Goal: Communication & Community: Share content

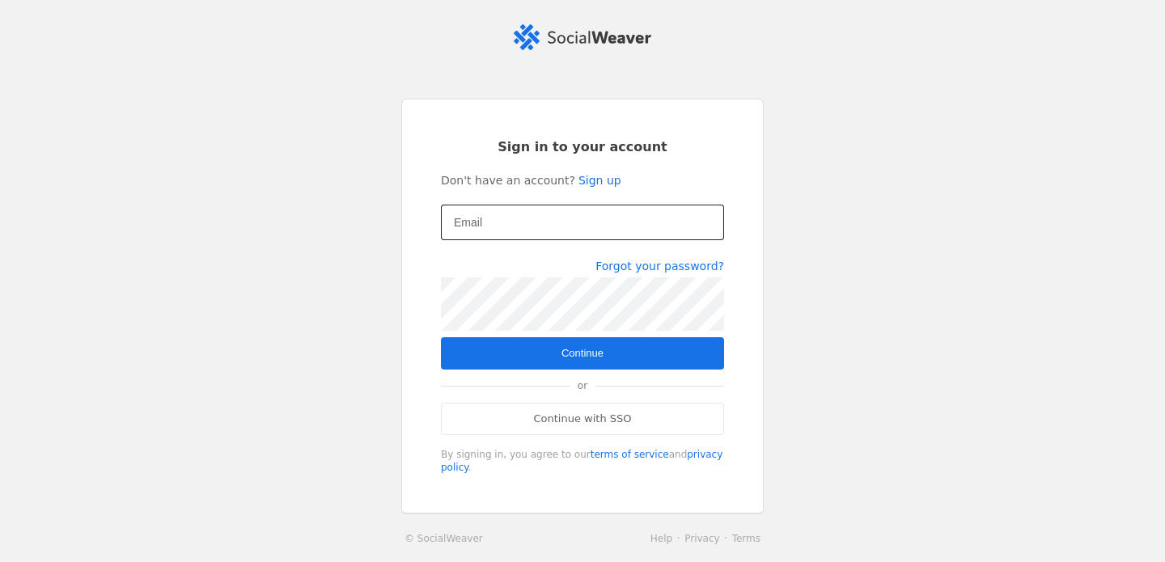
click at [554, 216] on input "Email" at bounding box center [582, 222] width 257 height 19
type input "[EMAIL_ADDRESS][DOMAIN_NAME]"
click at [642, 355] on span "submit" at bounding box center [582, 353] width 283 height 32
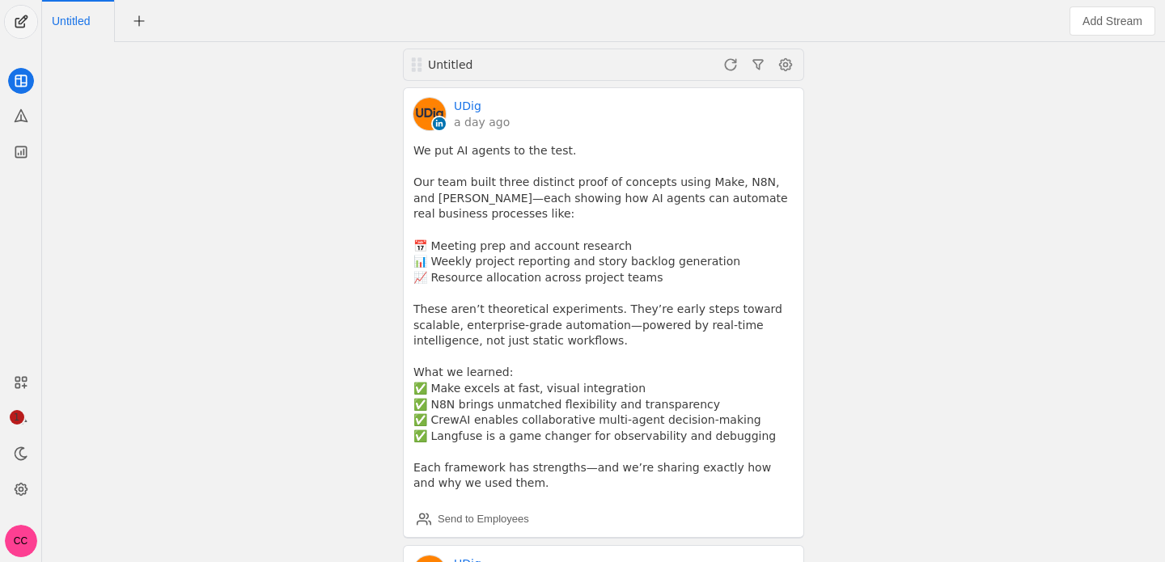
click at [20, 24] on span "undefined" at bounding box center [21, 22] width 32 height 32
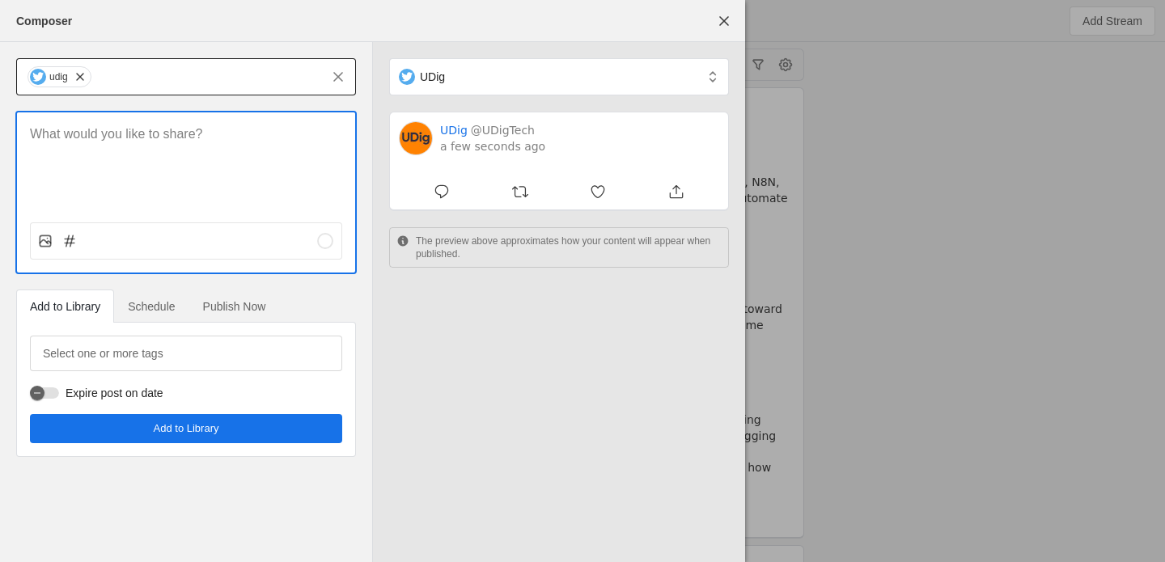
click at [124, 82] on input "text" at bounding box center [206, 76] width 227 height 19
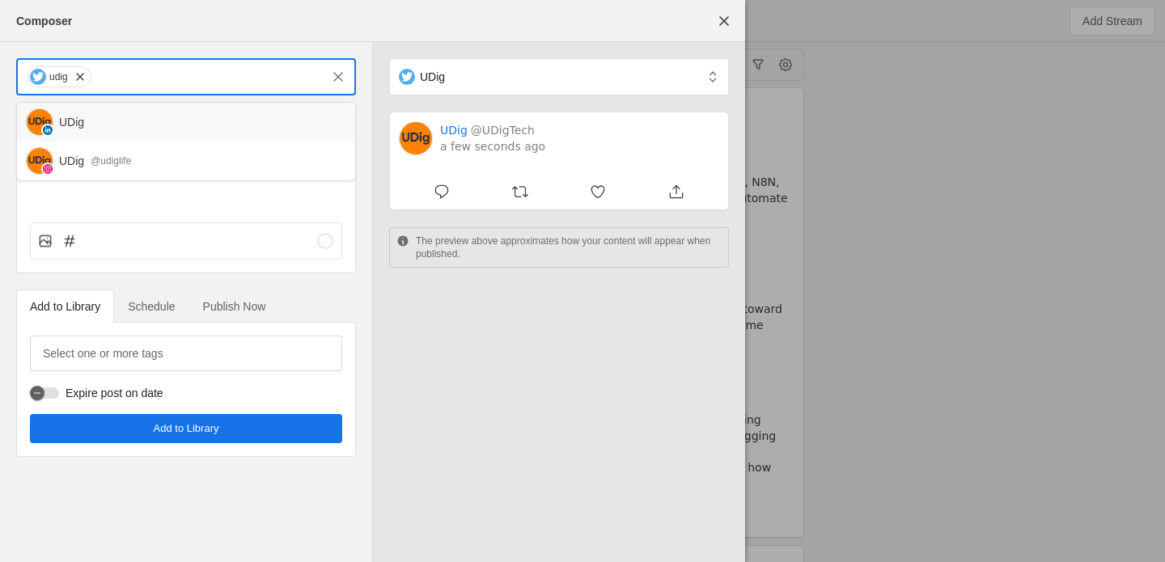
click at [113, 126] on div "UDig" at bounding box center [200, 122] width 283 height 16
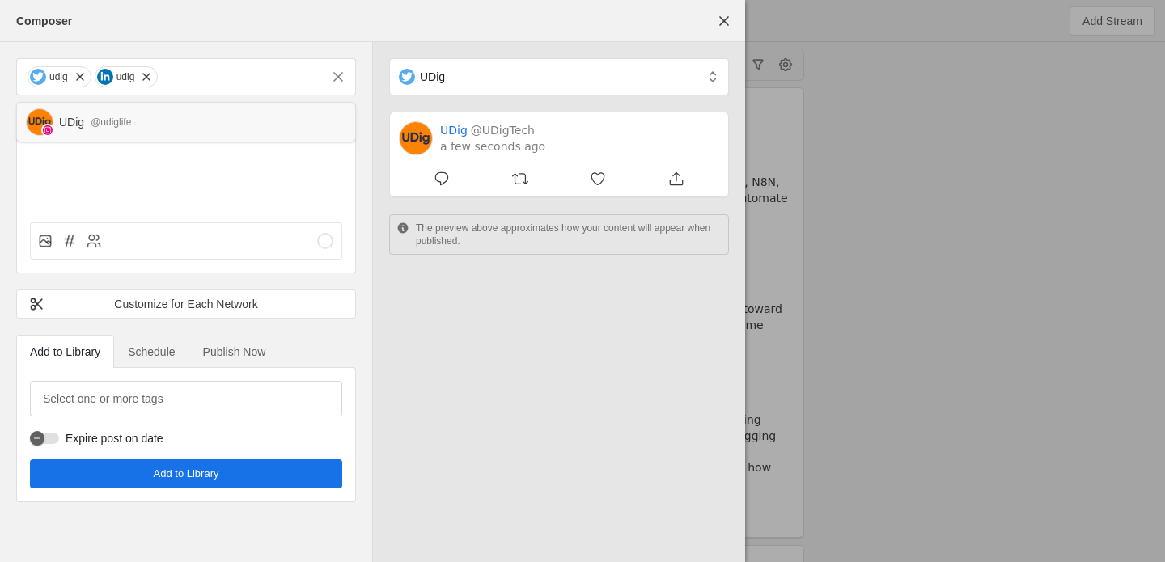
click at [157, 123] on div "UDig @udiglife" at bounding box center [200, 122] width 283 height 16
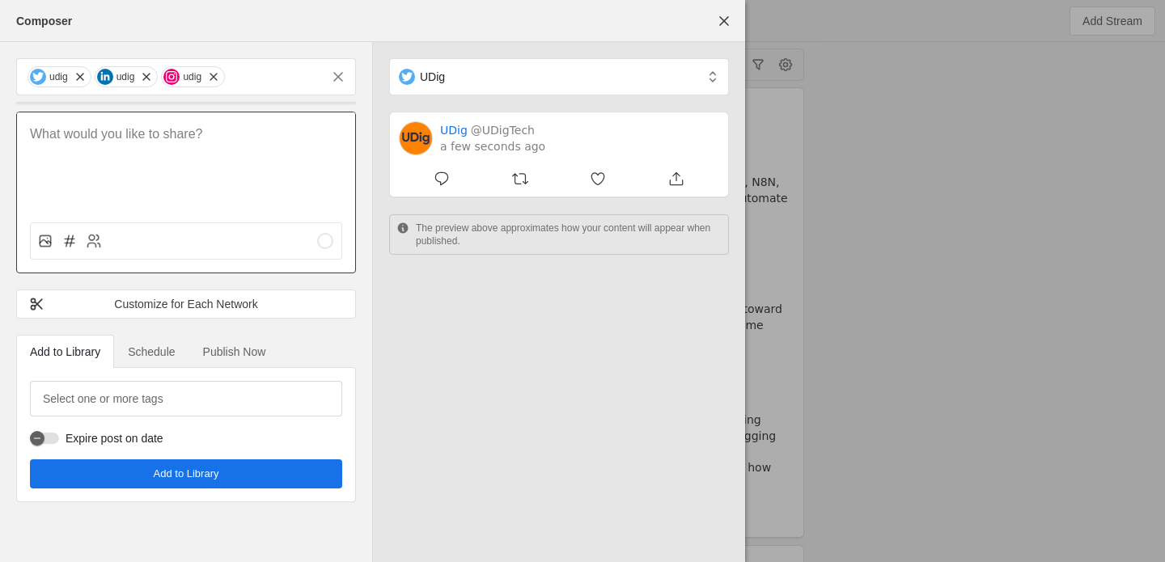
click at [129, 163] on div at bounding box center [186, 160] width 338 height 97
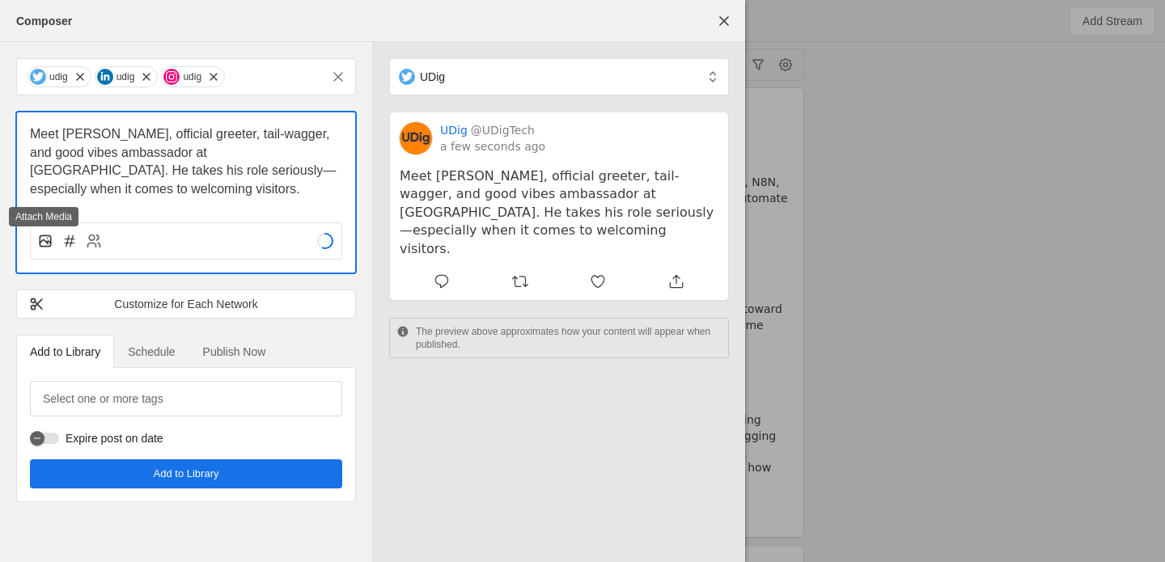
click at [50, 240] on rect at bounding box center [45, 241] width 11 height 11
click at [0, 0] on input "file" at bounding box center [0, 0] width 0 height 0
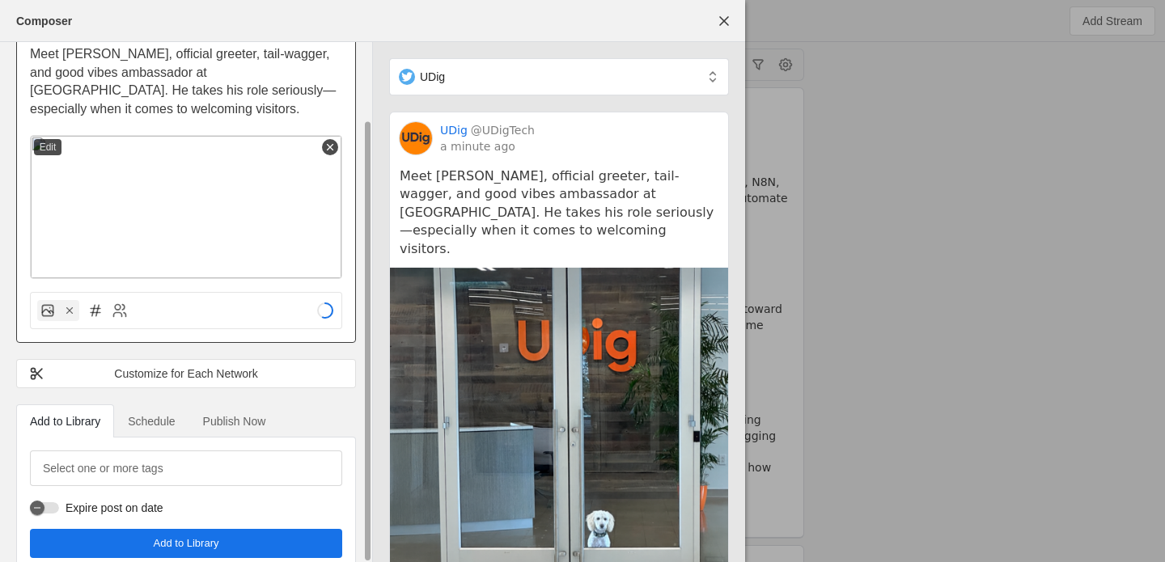
scroll to position [87, 0]
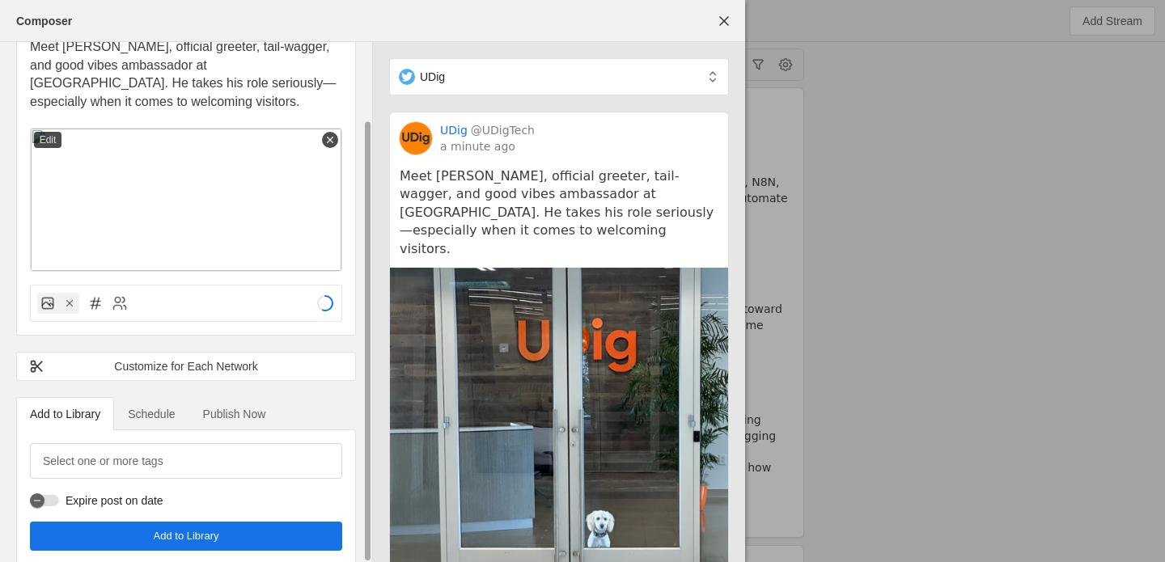
click at [226, 409] on span "Publish Now" at bounding box center [234, 414] width 63 height 11
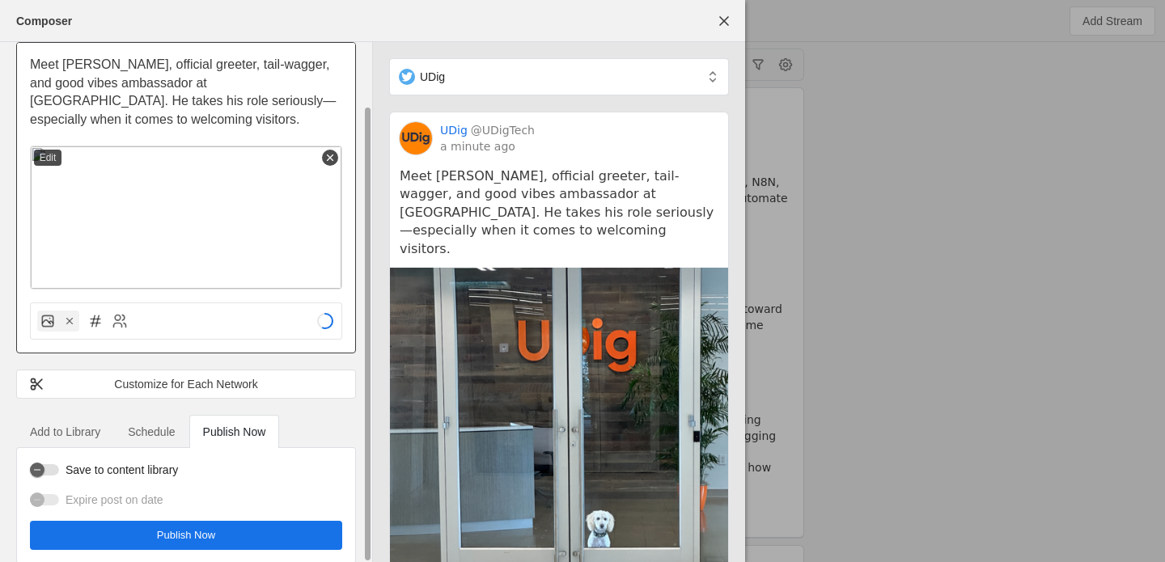
scroll to position [0, 0]
click at [243, 521] on span "undefined" at bounding box center [186, 535] width 312 height 29
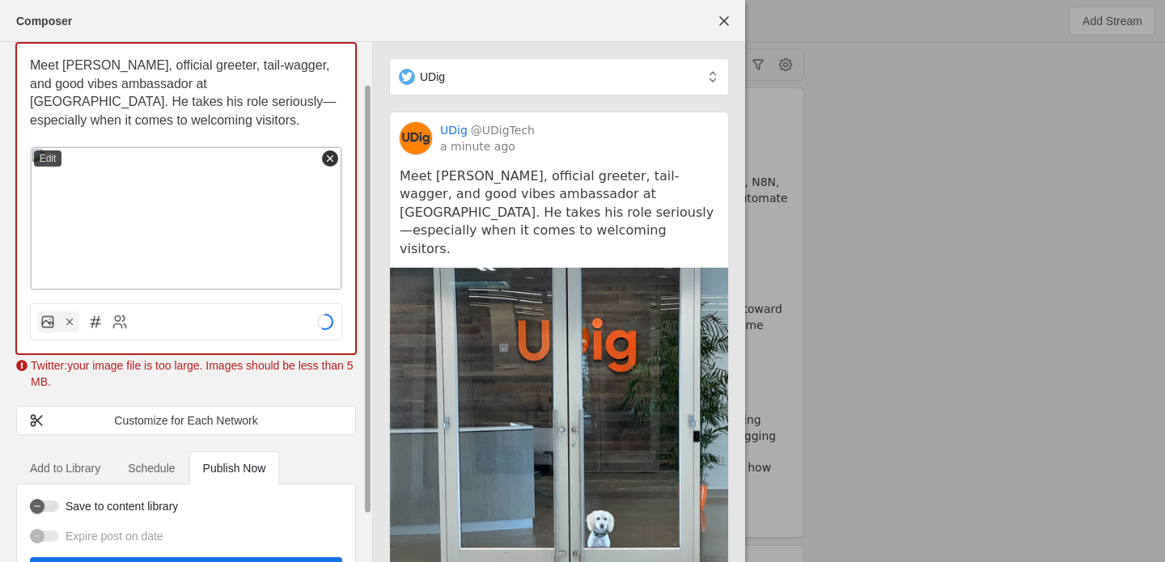
click at [333, 153] on icon at bounding box center [330, 158] width 11 height 11
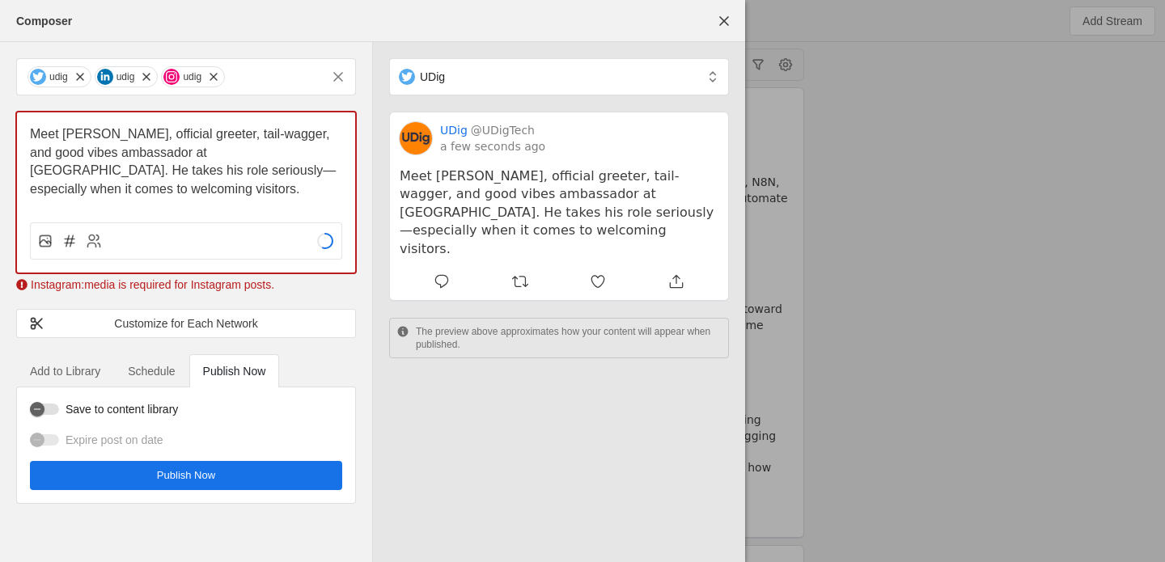
scroll to position [0, 0]
click at [45, 241] on icon at bounding box center [44, 242] width 8 height 4
click at [0, 0] on input "file" at bounding box center [0, 0] width 0 height 0
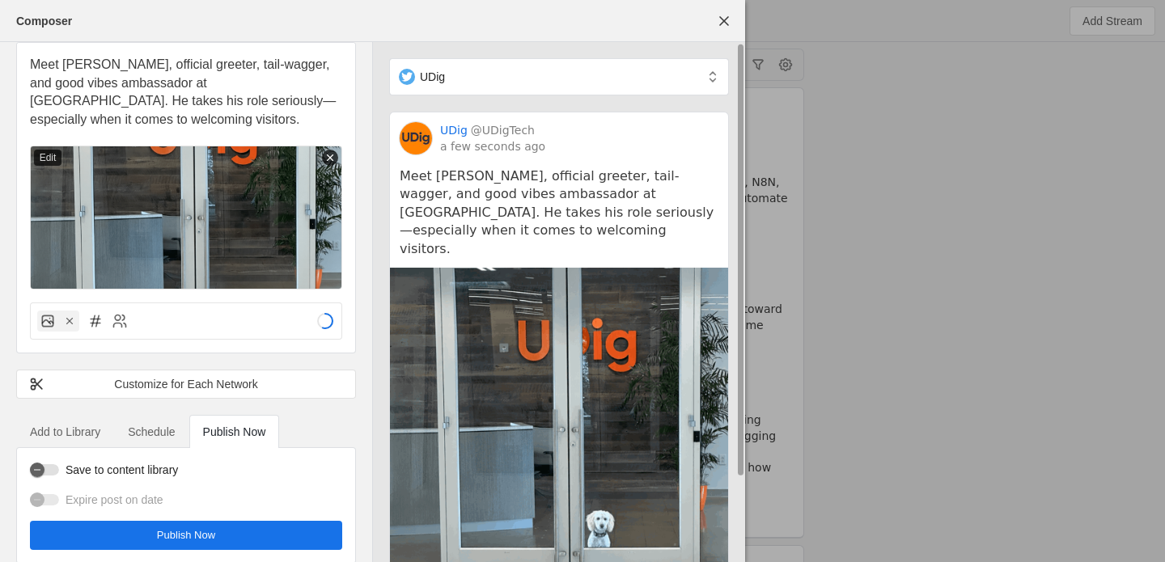
scroll to position [100, 0]
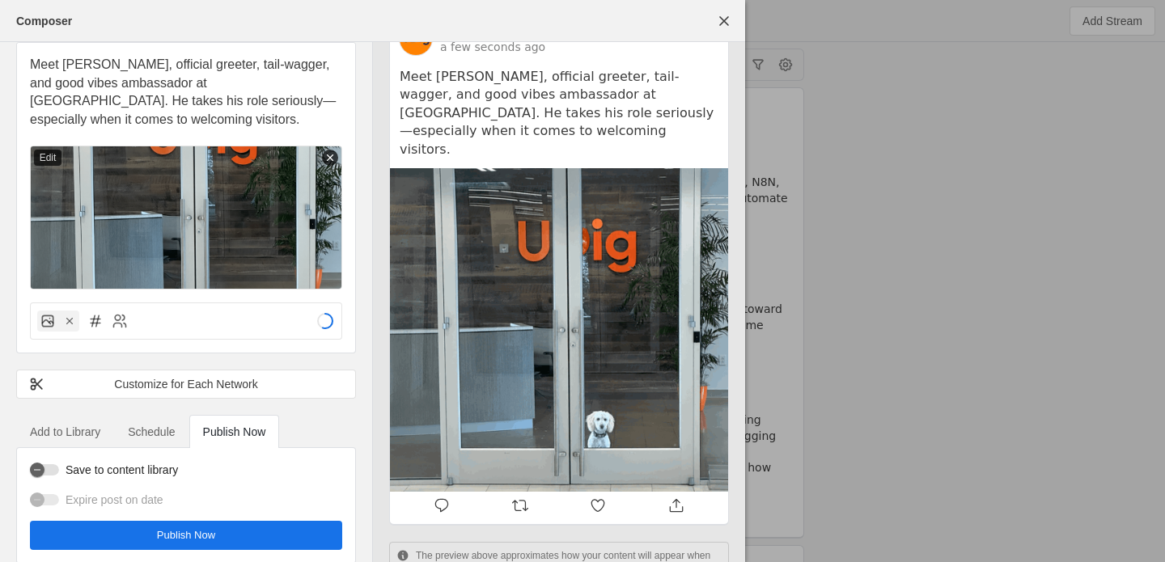
click at [111, 167] on img at bounding box center [186, 218] width 312 height 144
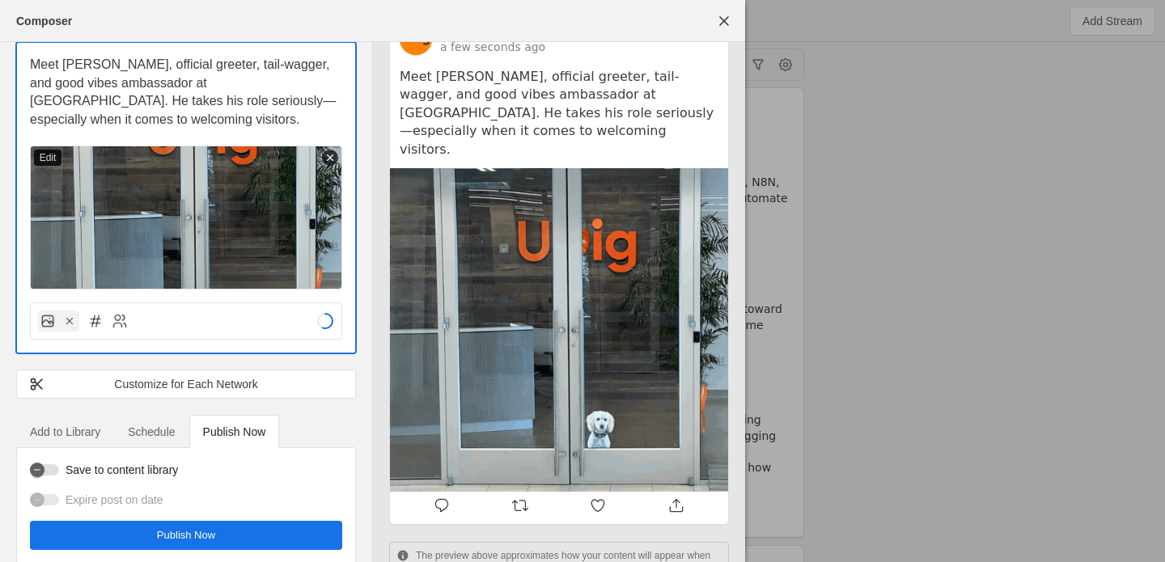
click at [56, 150] on div "Edit" at bounding box center [48, 158] width 28 height 16
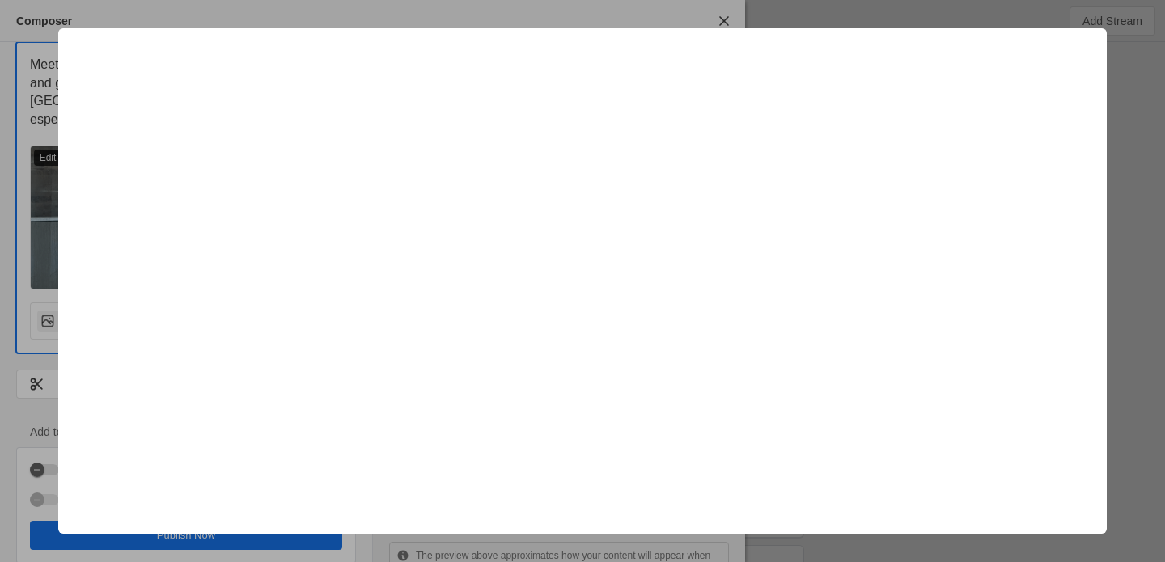
click at [11, 262] on div at bounding box center [582, 281] width 1165 height 562
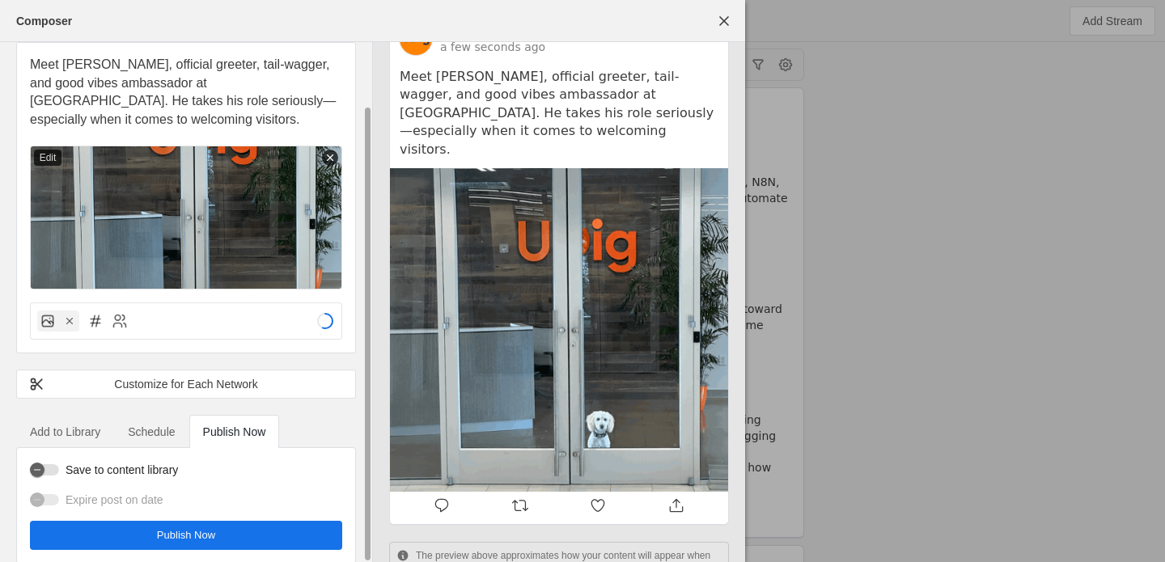
click at [220, 521] on span "undefined" at bounding box center [186, 535] width 312 height 29
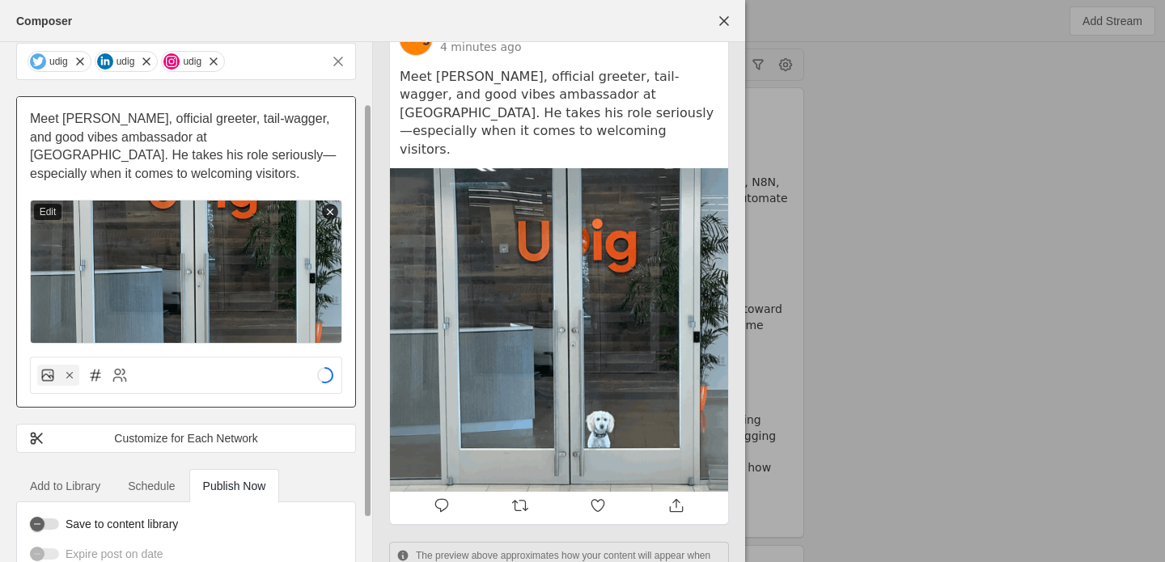
scroll to position [76, 0]
click at [331, 208] on line at bounding box center [331, 211] width 6 height 6
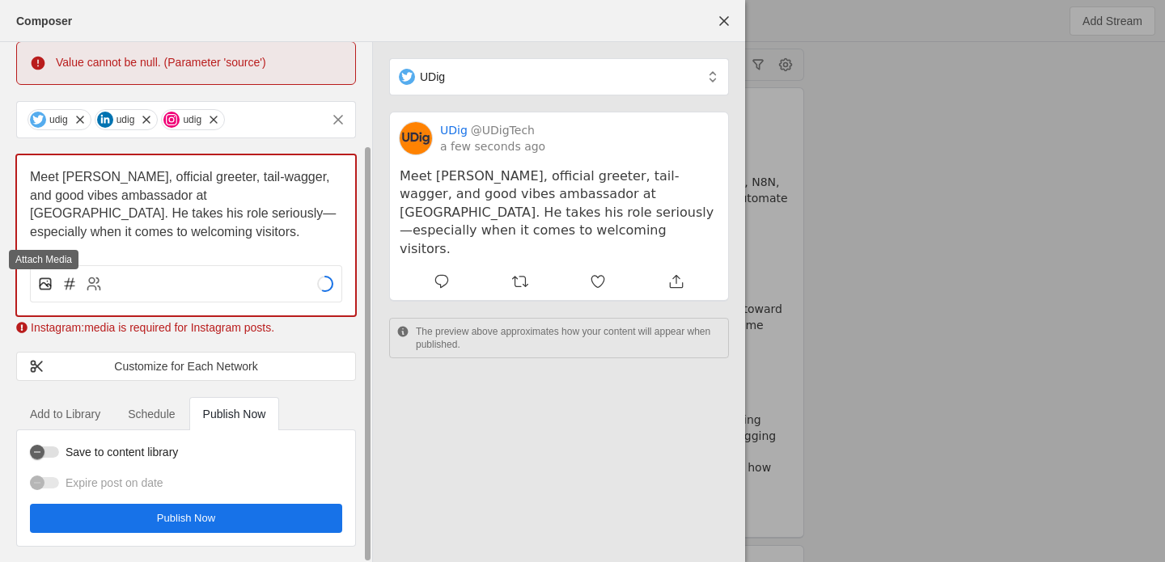
click at [50, 282] on rect at bounding box center [45, 283] width 11 height 11
click at [0, 0] on input "file" at bounding box center [0, 0] width 0 height 0
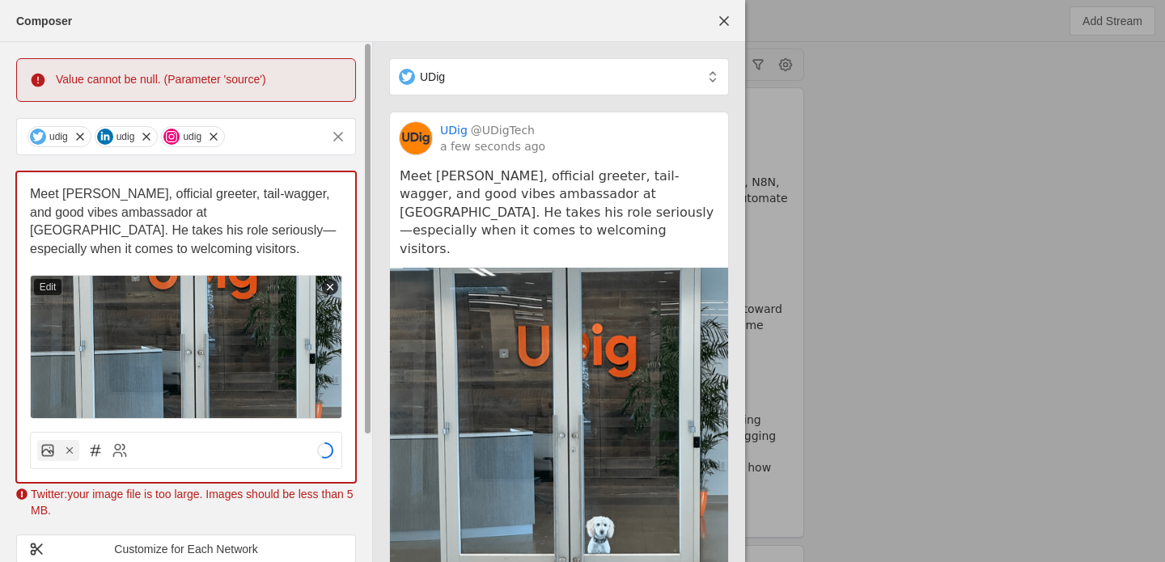
click at [225, 83] on div "Value cannot be null. (Parameter 'source')" at bounding box center [161, 79] width 210 height 16
click at [257, 83] on div "Value cannot be null. (Parameter 'source')" at bounding box center [161, 79] width 210 height 16
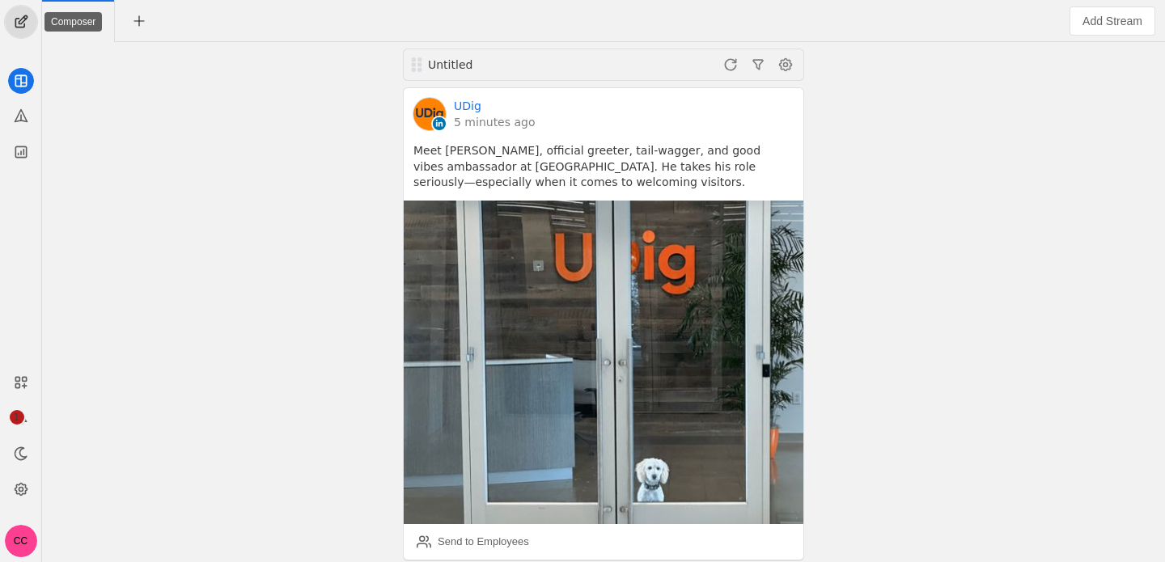
click at [27, 24] on span "undefined" at bounding box center [21, 22] width 32 height 32
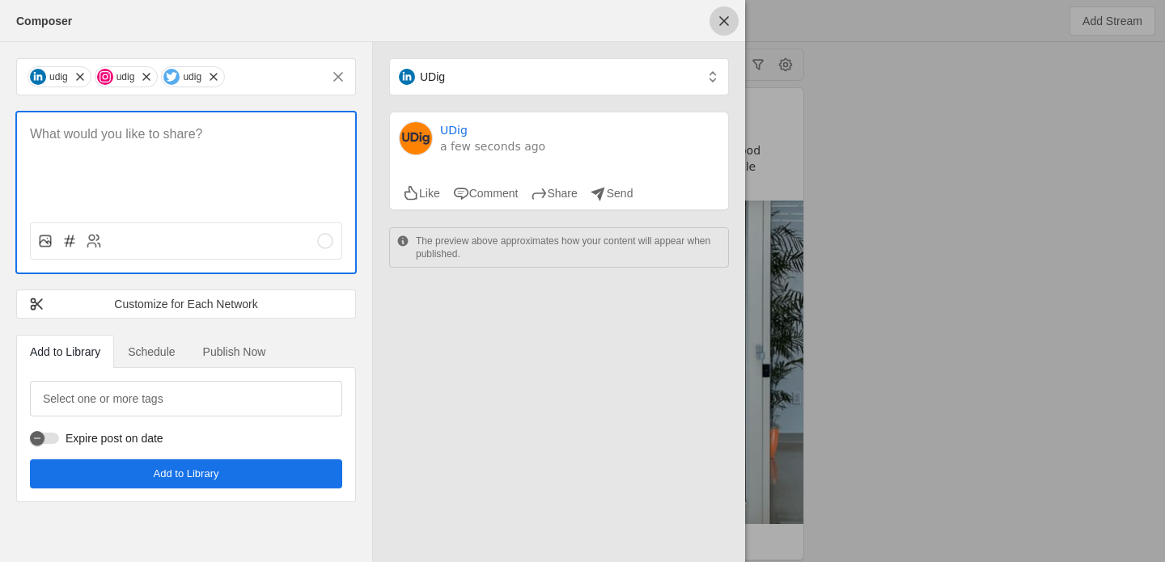
click at [716, 15] on span "undefined" at bounding box center [724, 20] width 29 height 29
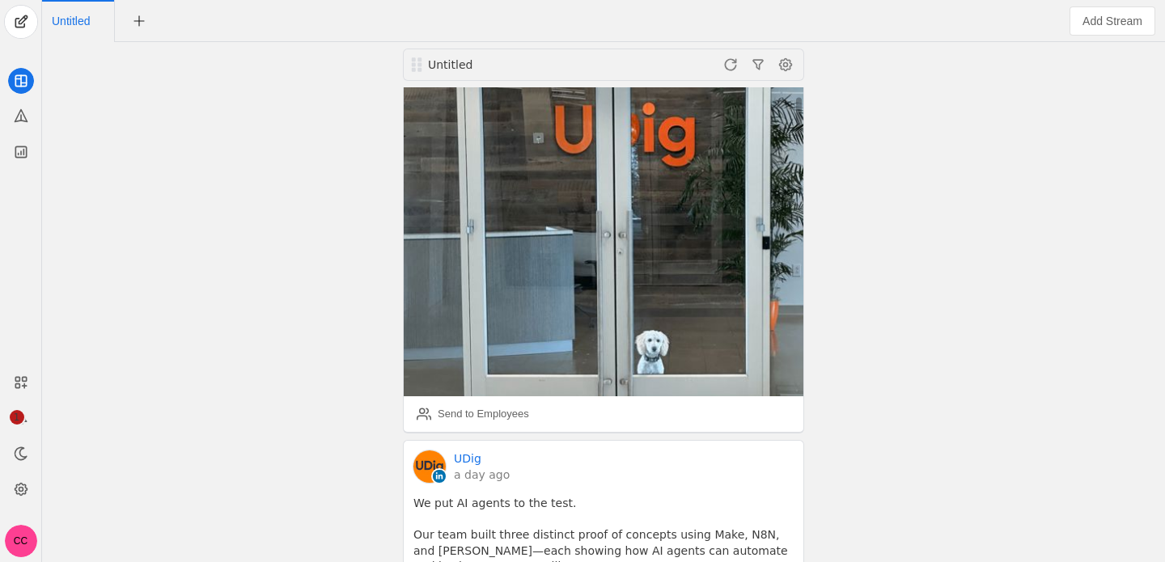
scroll to position [142, 0]
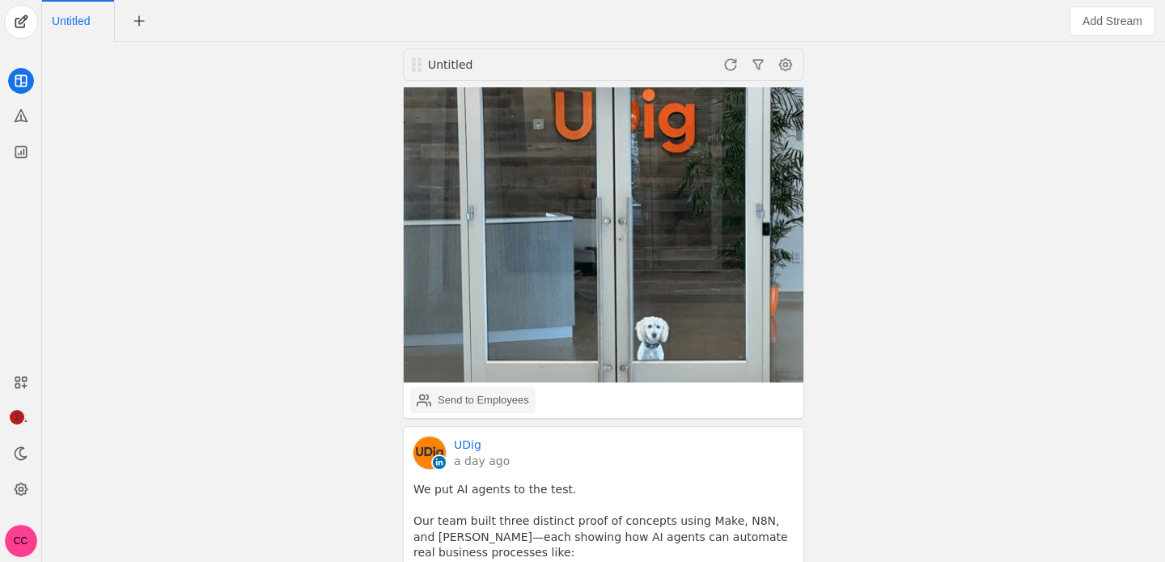
click at [486, 399] on div "Send to Employees" at bounding box center [483, 401] width 91 height 16
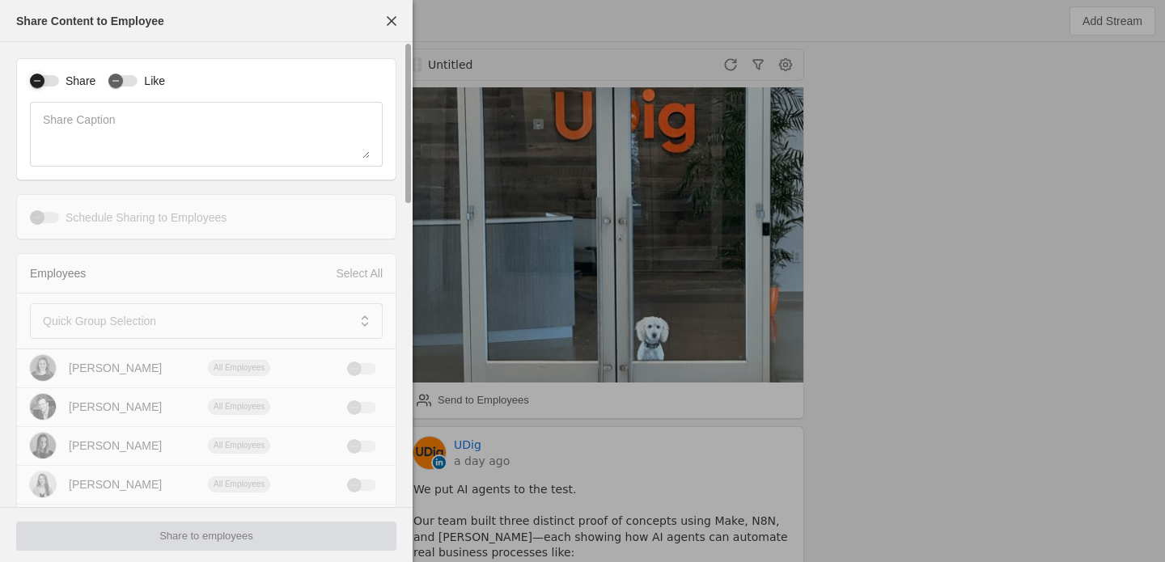
click at [47, 81] on div "button" at bounding box center [37, 81] width 23 height 23
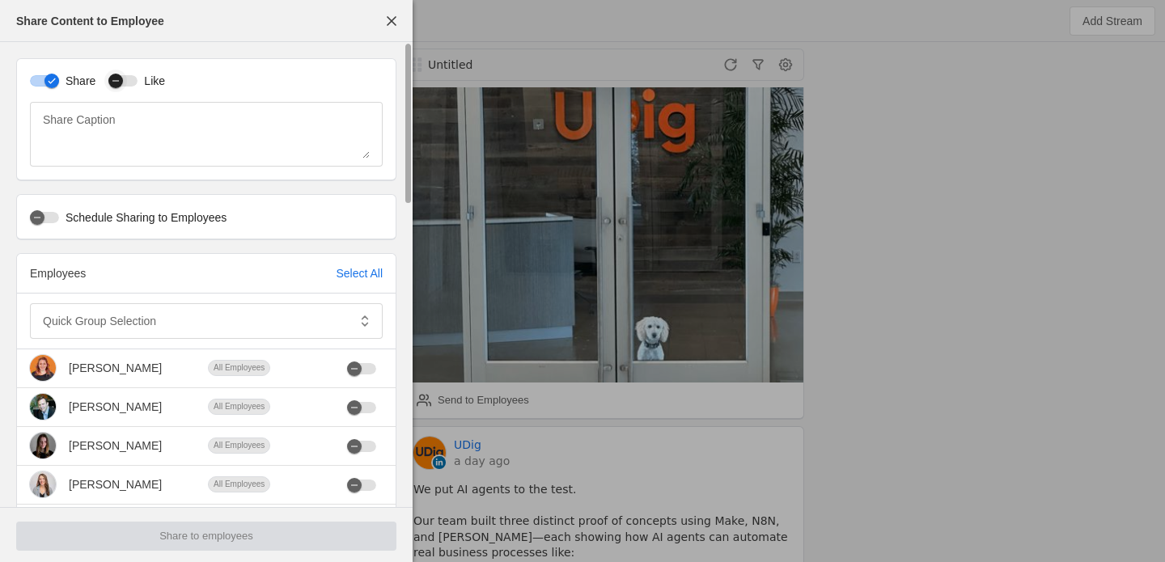
click at [130, 81] on div "button" at bounding box center [122, 80] width 29 height 11
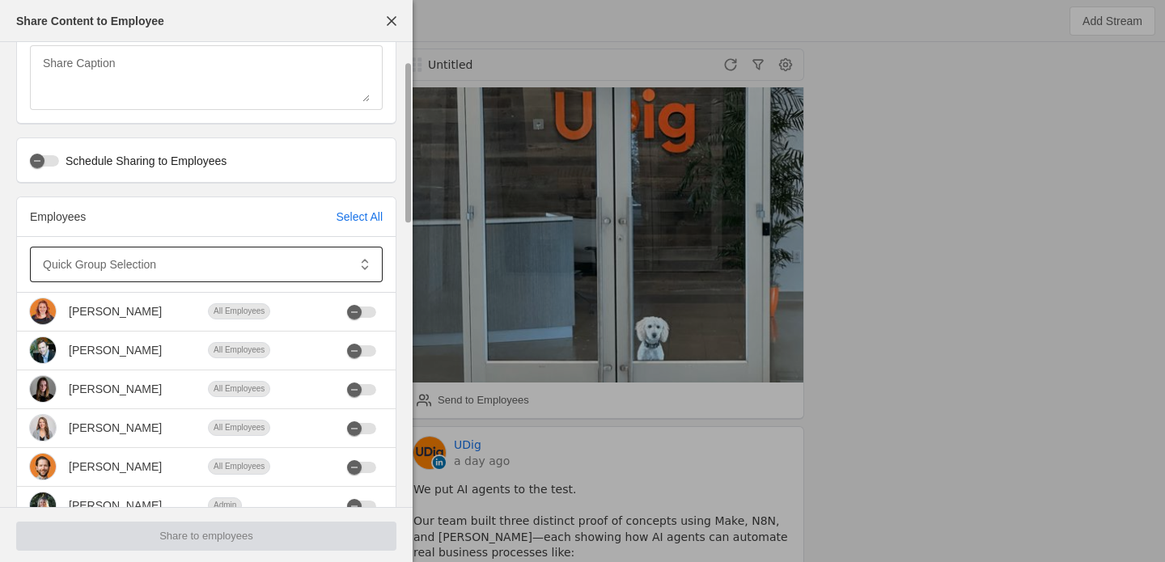
click at [99, 274] on div at bounding box center [195, 265] width 304 height 36
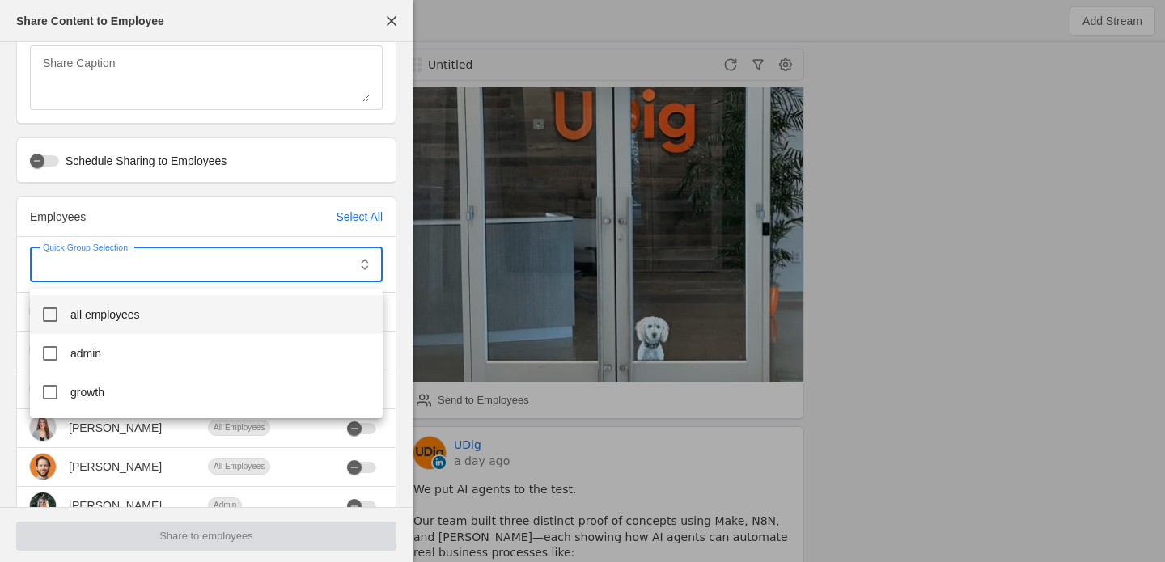
click at [109, 312] on span "all employees" at bounding box center [105, 315] width 70 height 16
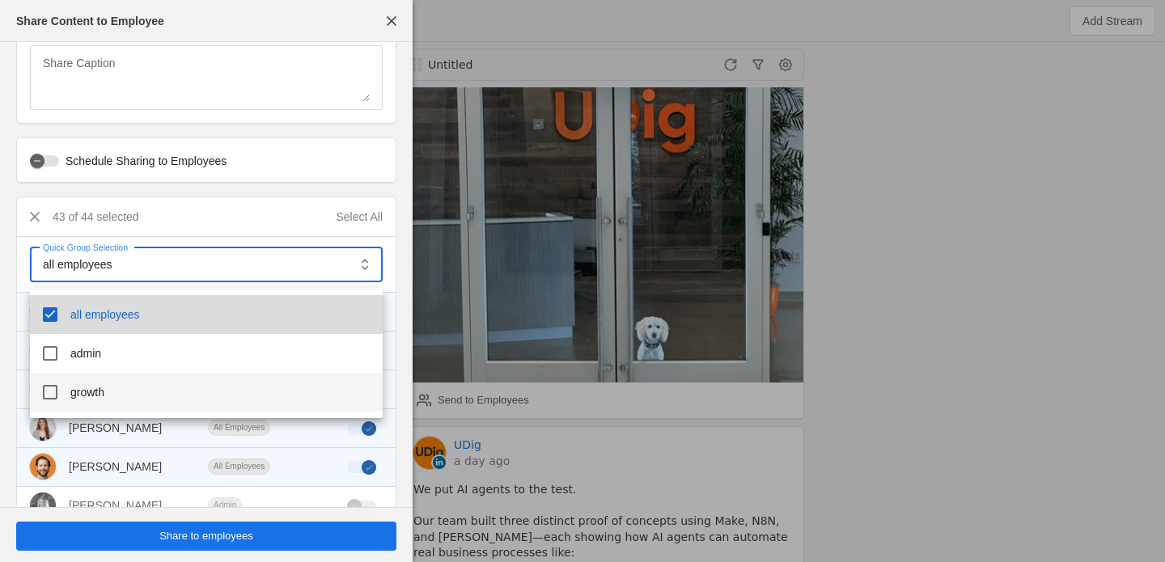
click at [108, 346] on mat-option "admin" at bounding box center [206, 353] width 353 height 39
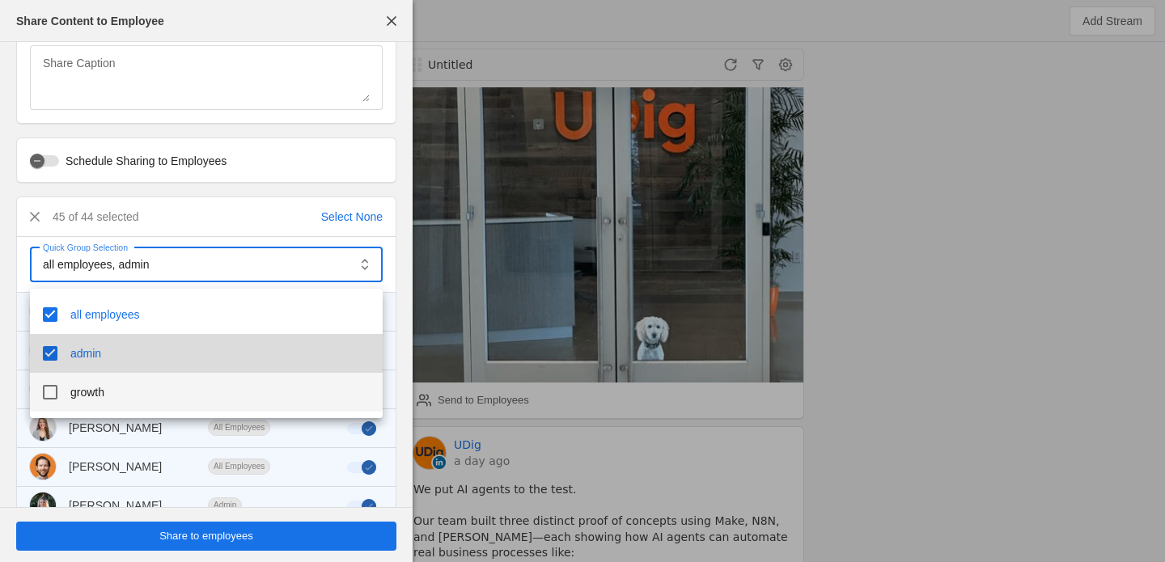
click at [104, 392] on span "growth" at bounding box center [87, 392] width 34 height 16
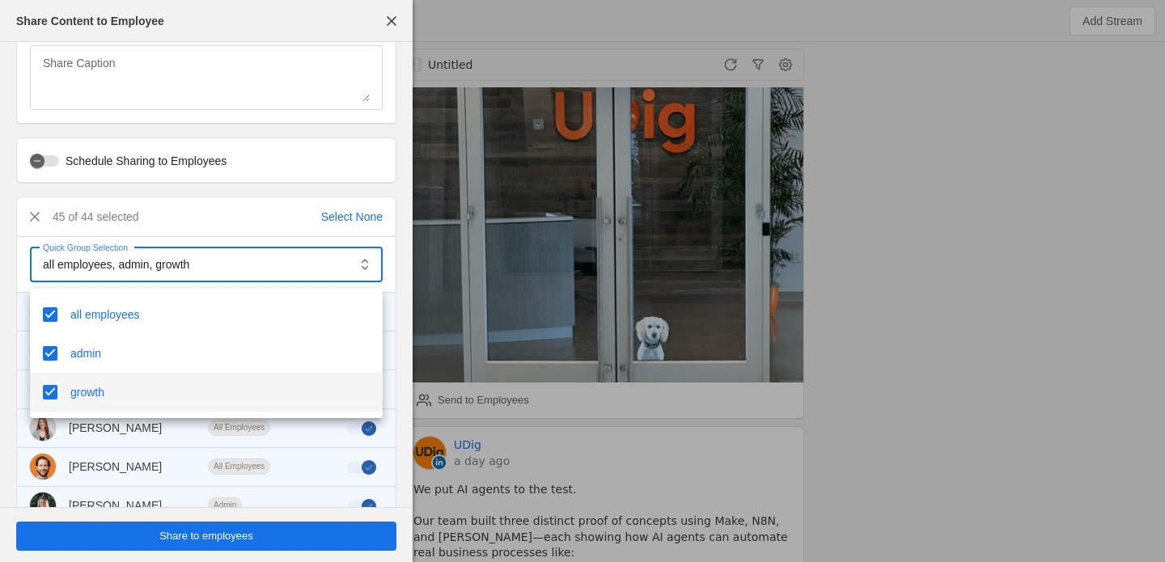
click at [5, 312] on div at bounding box center [582, 281] width 1165 height 562
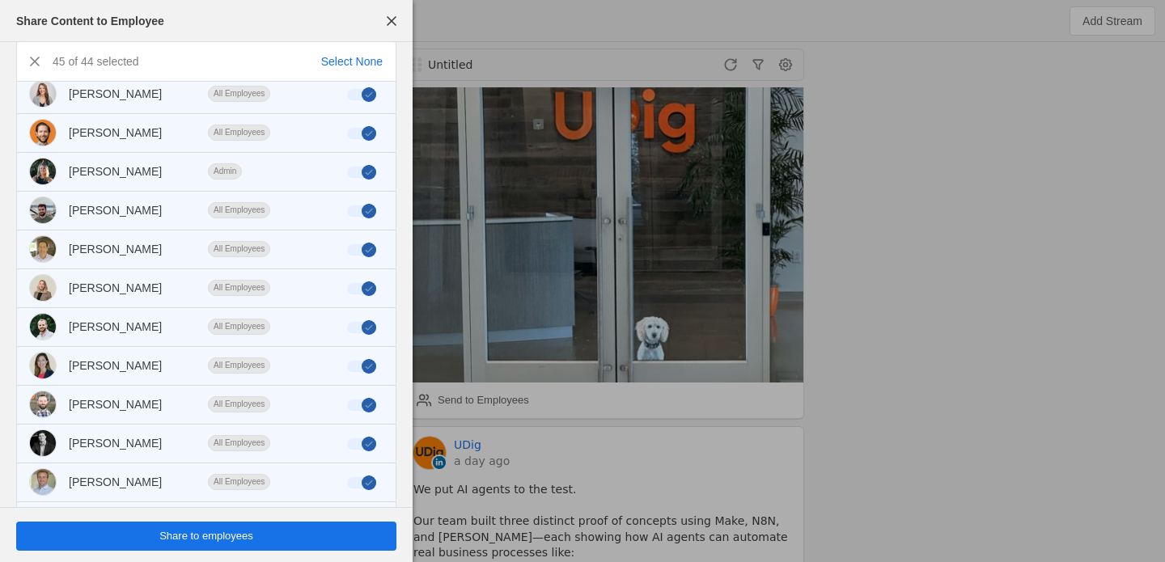
scroll to position [525, 0]
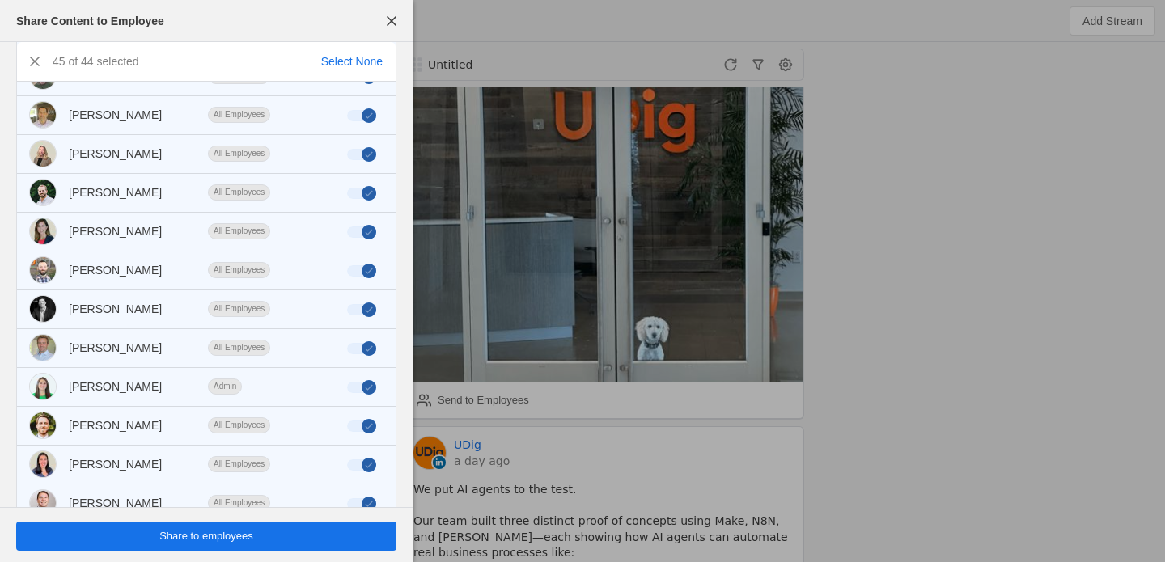
click at [155, 533] on span "undefined" at bounding box center [206, 536] width 380 height 29
